Goal: Find specific page/section: Find specific page/section

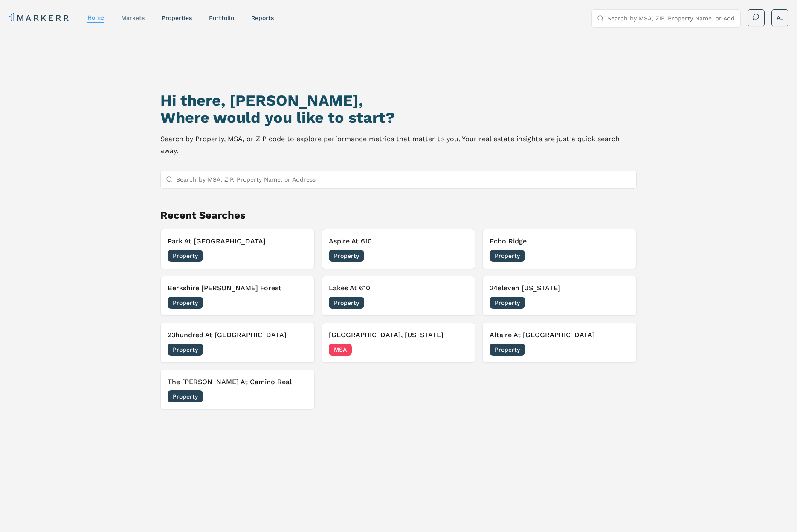
click at [142, 20] on link "markets" at bounding box center [132, 18] width 23 height 7
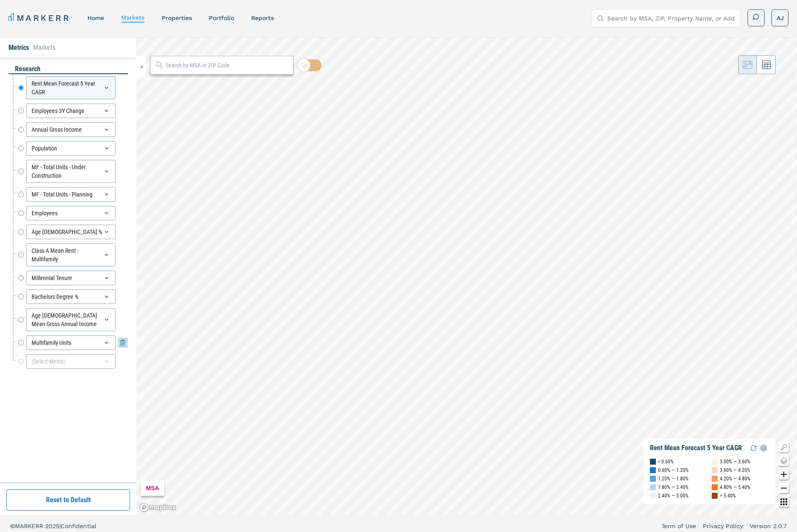
drag, startPoint x: 20, startPoint y: 343, endPoint x: 32, endPoint y: 342, distance: 12.0
click at [20, 343] on input "Multifamily Units" at bounding box center [21, 343] width 6 height 15
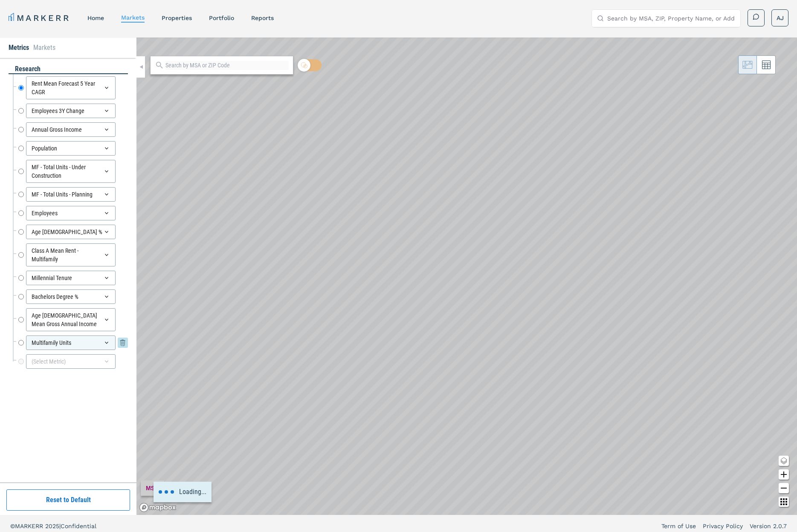
radio input "false"
radio input "true"
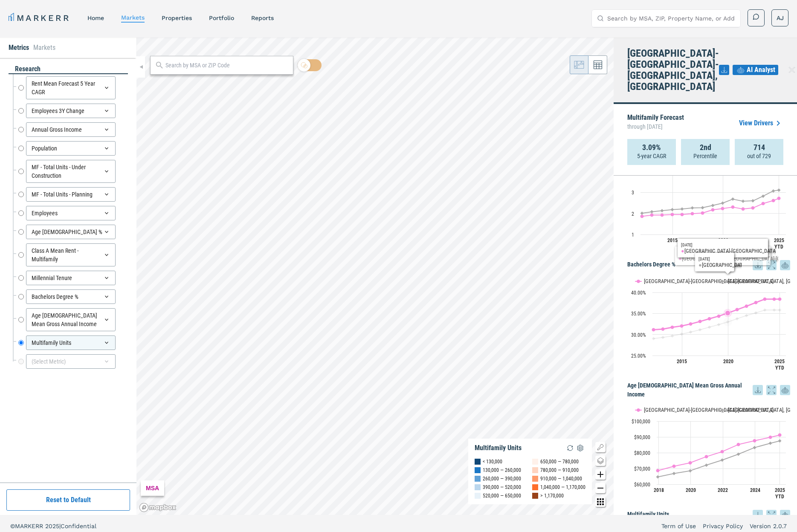
scroll to position [1329, 0]
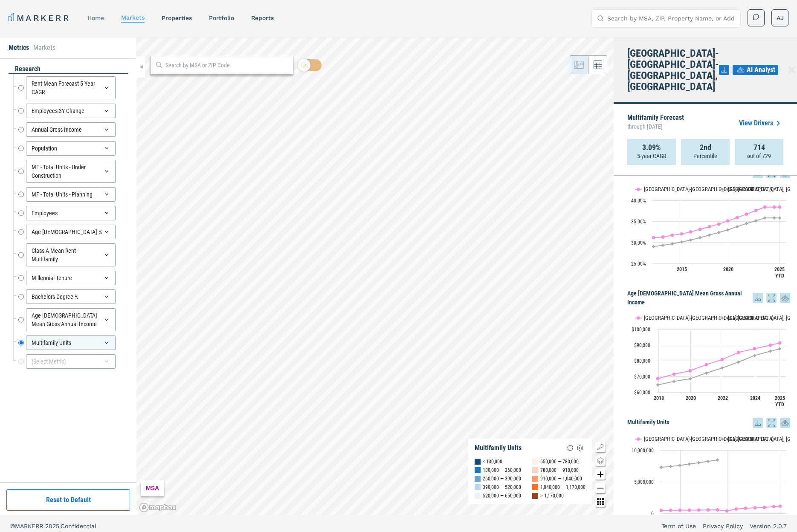
click at [99, 18] on link "home" at bounding box center [95, 18] width 17 height 7
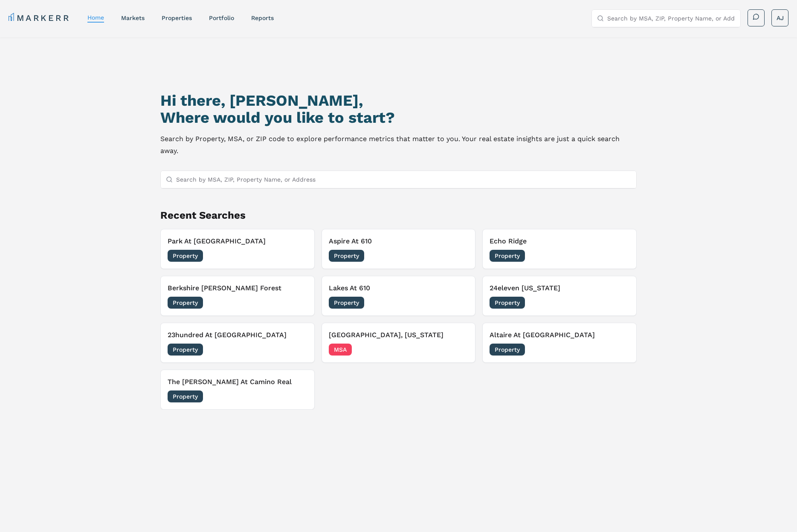
drag, startPoint x: 253, startPoint y: 377, endPoint x: 218, endPoint y: 493, distance: 121.4
click at [218, 493] on div "Hi there, [PERSON_NAME], Where would you like to start? Search by Property, MSA…" at bounding box center [398, 317] width 558 height 532
